Goal: Task Accomplishment & Management: Manage account settings

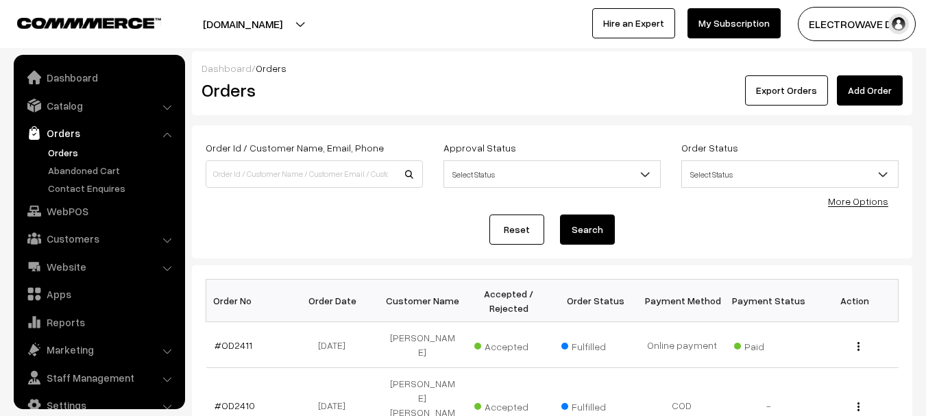
scroll to position [22, 0]
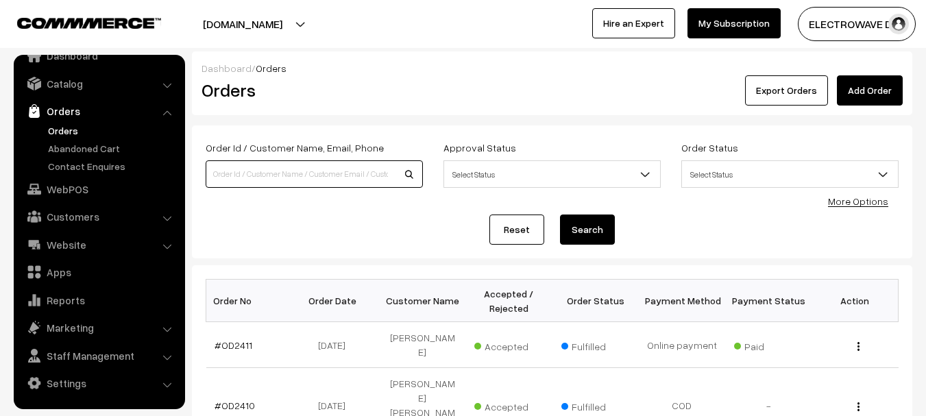
click at [356, 171] on input at bounding box center [314, 173] width 217 height 27
type input "OD2379"
click at [560, 214] on button "Search" at bounding box center [587, 229] width 55 height 30
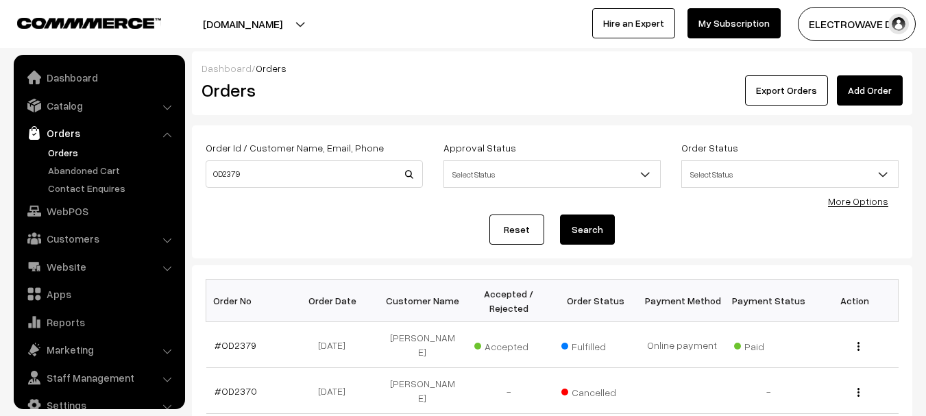
scroll to position [22, 0]
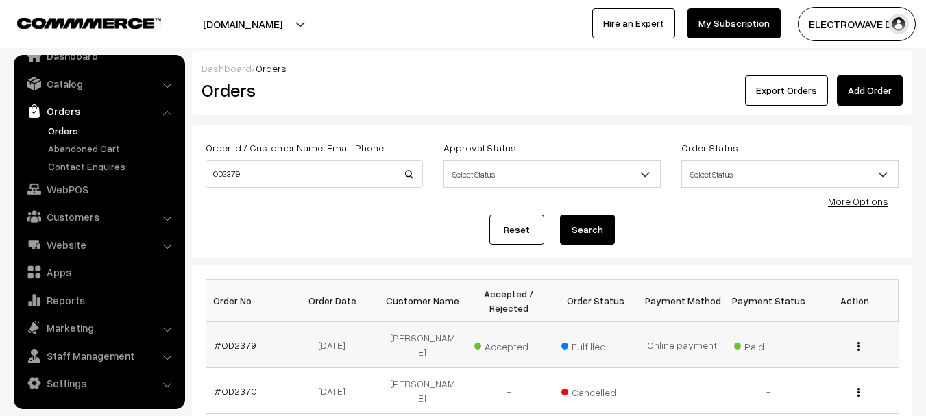
click at [223, 339] on link "#OD2379" at bounding box center [235, 345] width 42 height 12
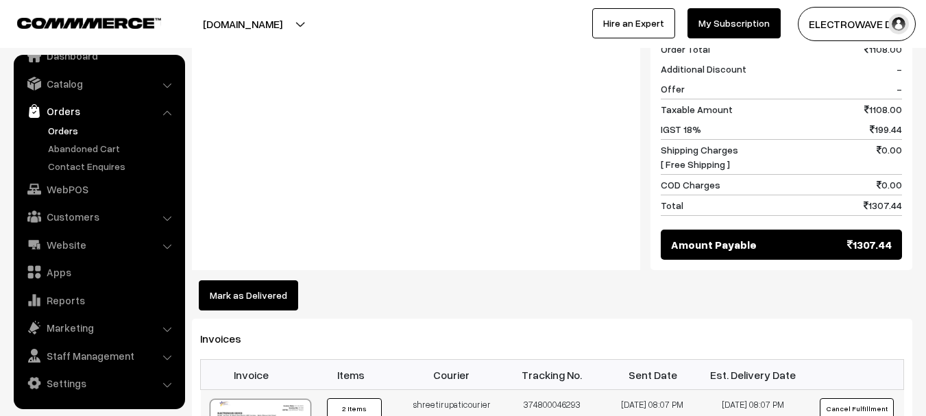
scroll to position [822, 0]
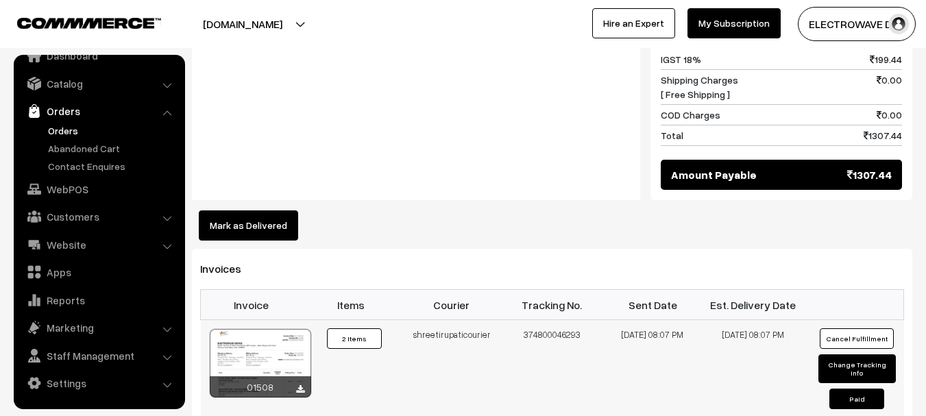
click at [556, 320] on td "374800046293" at bounding box center [552, 371] width 101 height 103
copy td "374800046293"
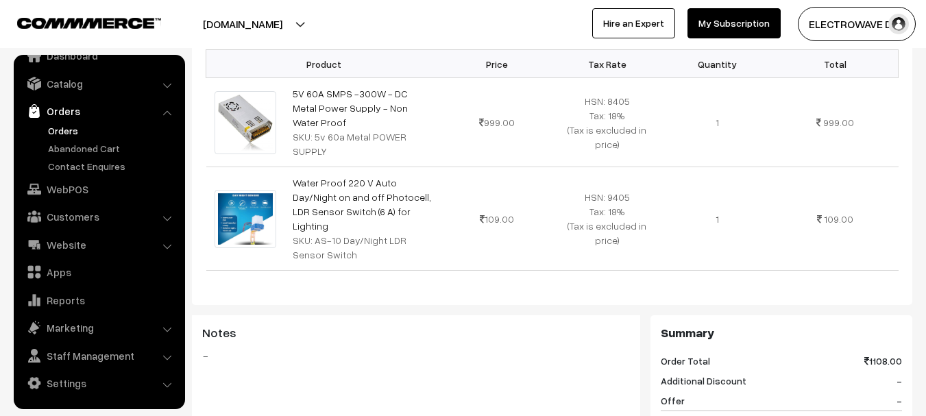
scroll to position [206, 0]
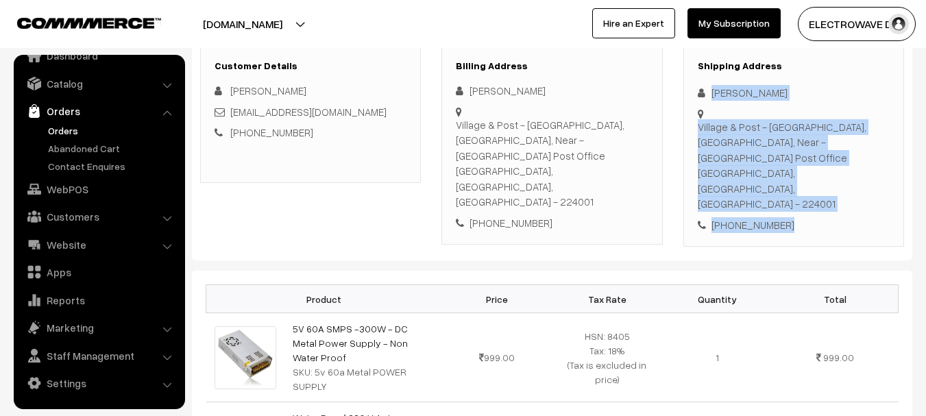
copy div "Nitin Kumar Village & Post - Gopalpur, Ayodhya, Near - Gopalpur Post Office Ayo…"
drag, startPoint x: 737, startPoint y: 121, endPoint x: 787, endPoint y: 174, distance: 73.7
click at [787, 174] on div "Shipping Address Nitin Kumar Village & Post - Gopalpur, Ayodhya, Near - Gopalpu…" at bounding box center [793, 146] width 221 height 201
click at [64, 132] on link "Orders" at bounding box center [113, 130] width 136 height 14
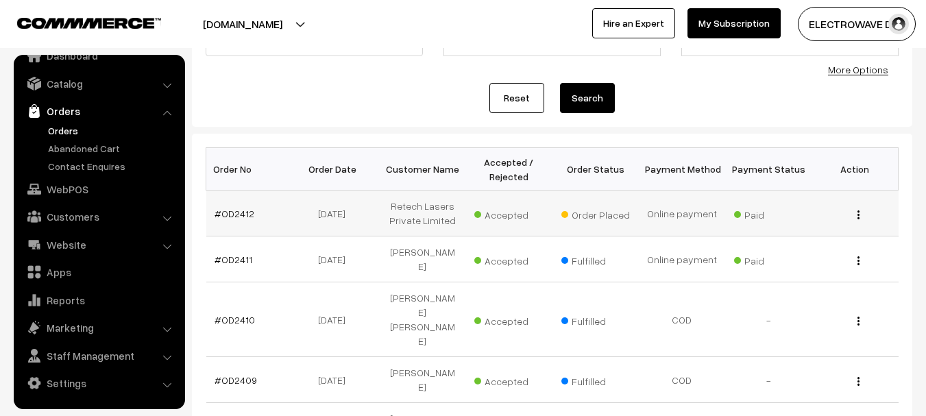
scroll to position [137, 0]
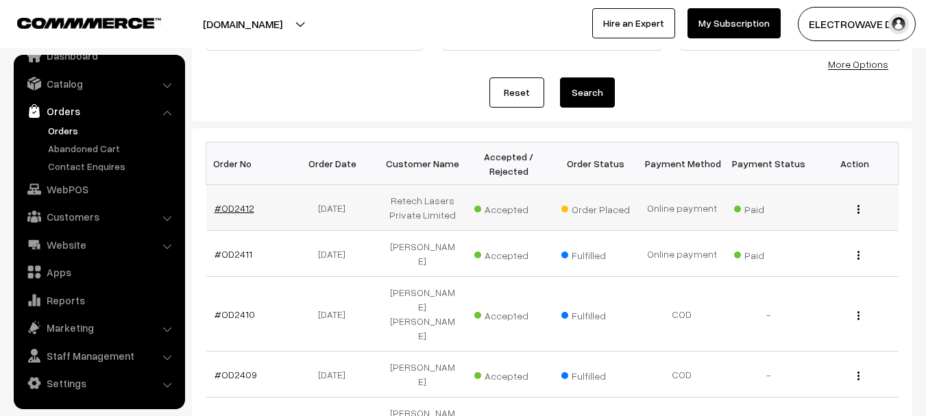
click at [247, 202] on link "#OD2412" at bounding box center [234, 208] width 40 height 12
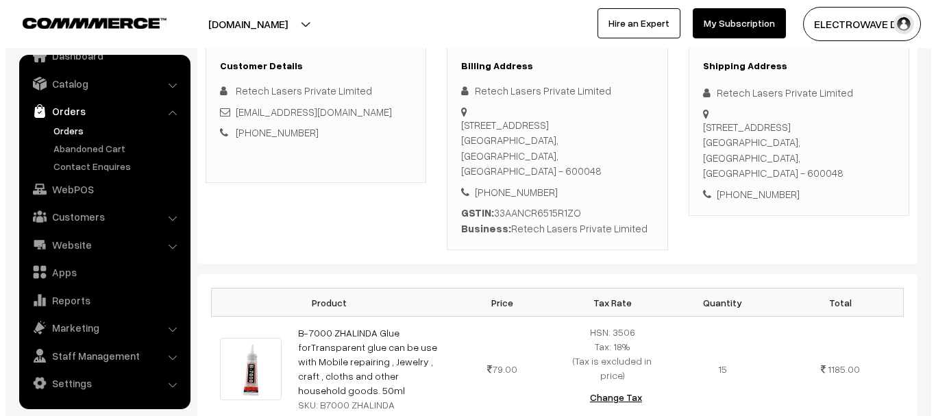
scroll to position [617, 0]
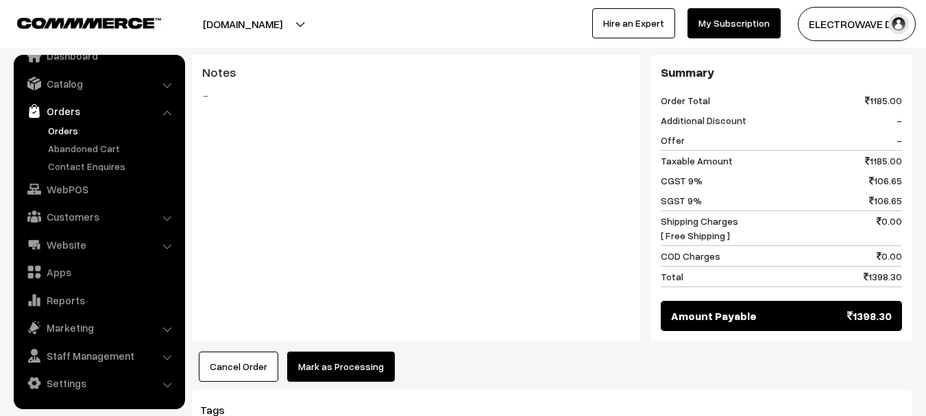
click at [359, 358] on button "Mark as Processing" at bounding box center [341, 367] width 108 height 30
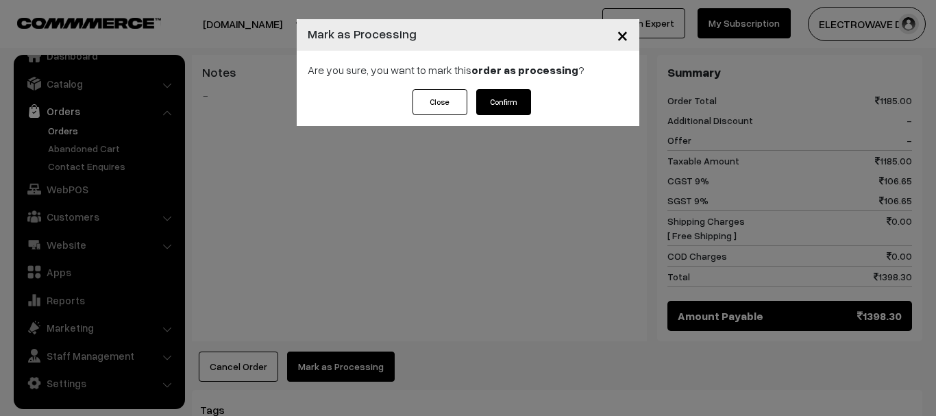
click at [502, 108] on button "Confirm" at bounding box center [503, 102] width 55 height 26
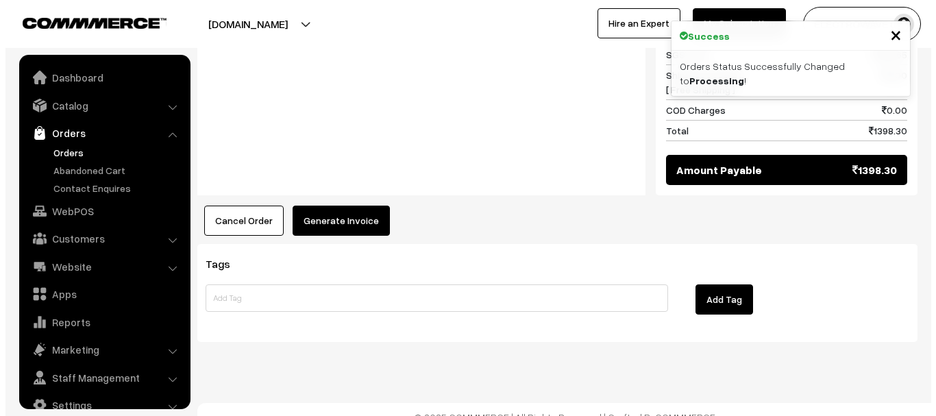
scroll to position [22, 0]
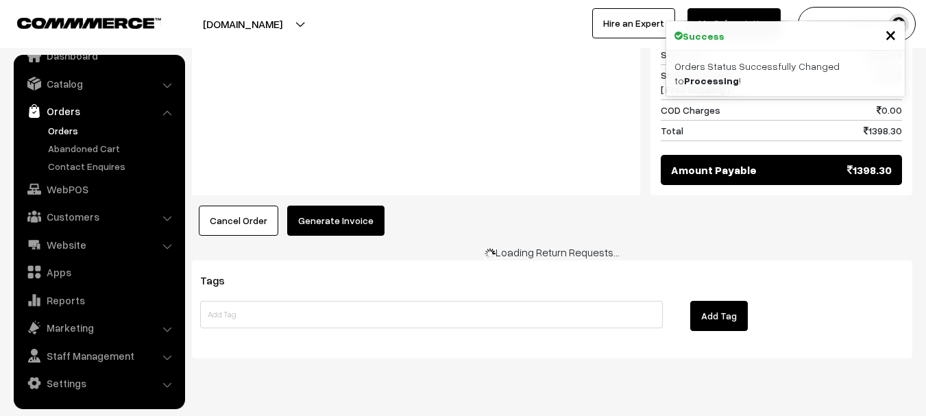
click at [309, 206] on button "Generate Invoice" at bounding box center [335, 221] width 97 height 30
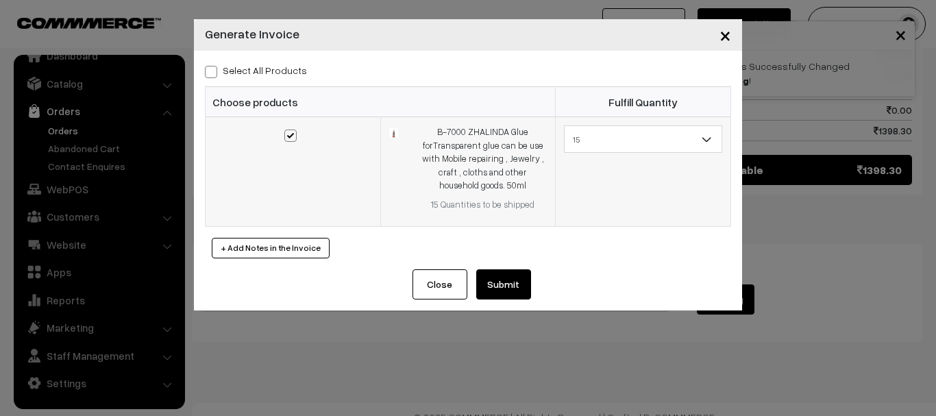
click at [293, 133] on span at bounding box center [290, 136] width 12 height 12
click at [286, 131] on input "checkbox" at bounding box center [282, 126] width 9 height 9
click at [295, 140] on span at bounding box center [290, 136] width 12 height 12
click at [286, 131] on input "checkbox" at bounding box center [282, 126] width 9 height 9
checkbox input "true"
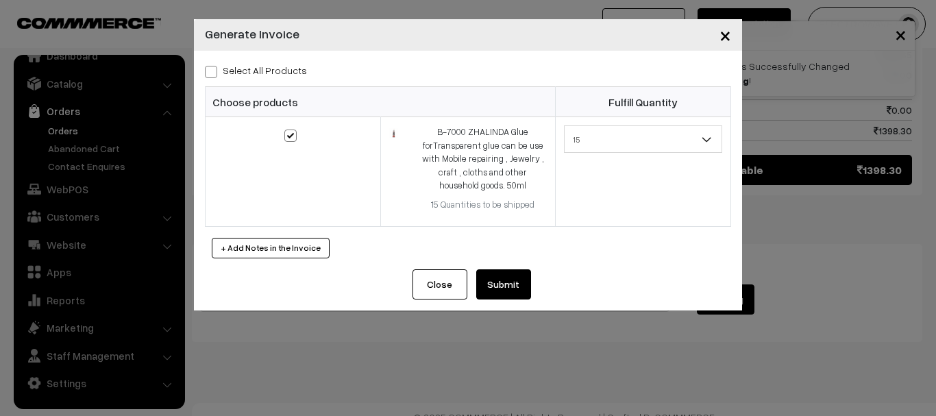
click at [513, 291] on button "Submit" at bounding box center [503, 284] width 55 height 30
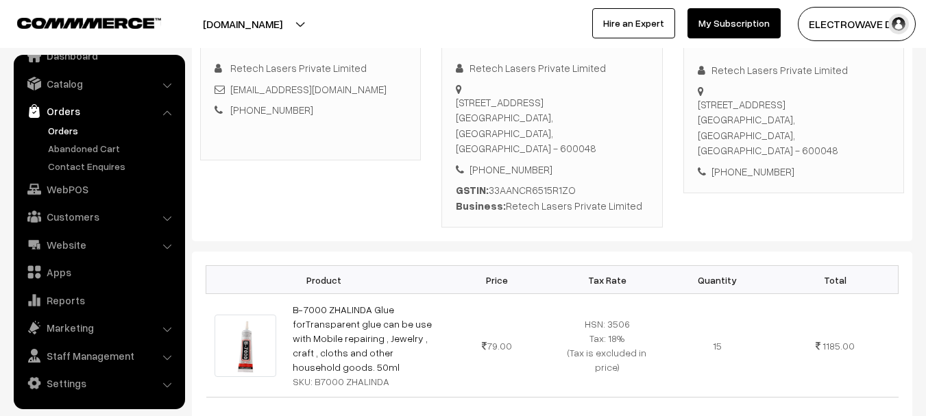
scroll to position [76, 0]
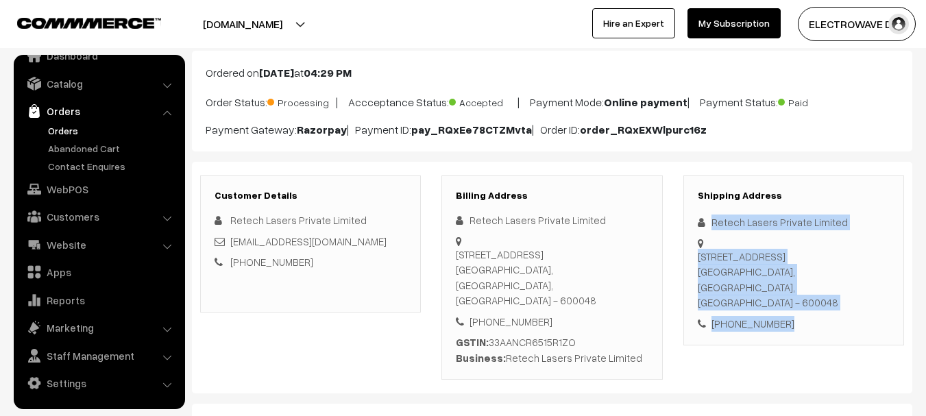
copy div "Retech Lasers Private Limited [STREET_ADDRESS] [PHONE_NUMBER]"
drag, startPoint x: 789, startPoint y: 307, endPoint x: 706, endPoint y: 210, distance: 127.3
click at [706, 210] on div "Shipping Address Retech Lasers Private Limited [STREET_ADDRESS] [PHONE_NUMBER]" at bounding box center [793, 260] width 221 height 171
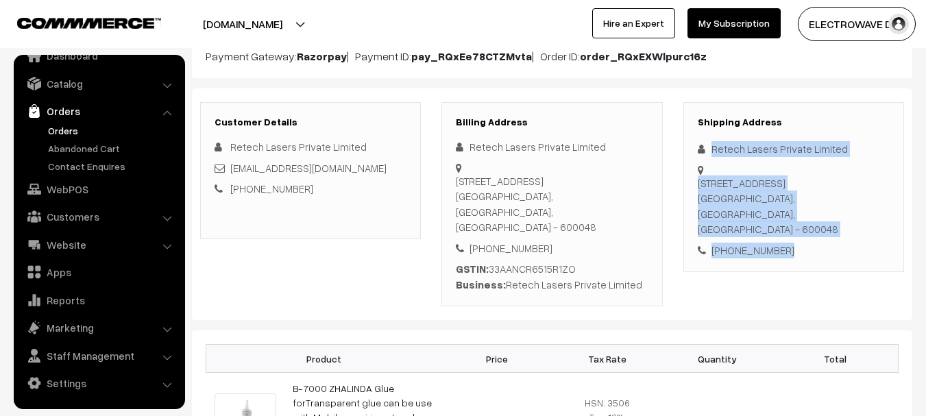
scroll to position [145, 0]
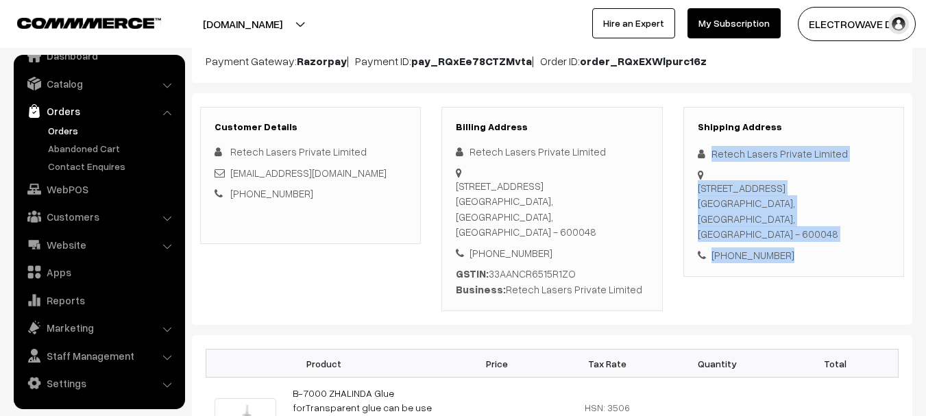
click at [836, 220] on div "[STREET_ADDRESS]" at bounding box center [794, 211] width 192 height 62
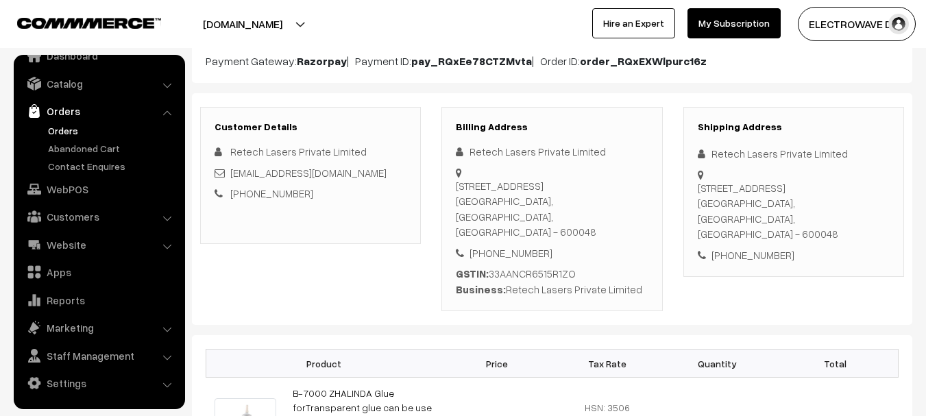
click at [836, 220] on div "[STREET_ADDRESS]" at bounding box center [794, 211] width 192 height 62
click at [66, 127] on link "Orders" at bounding box center [113, 130] width 136 height 14
